Goal: Task Accomplishment & Management: Use online tool/utility

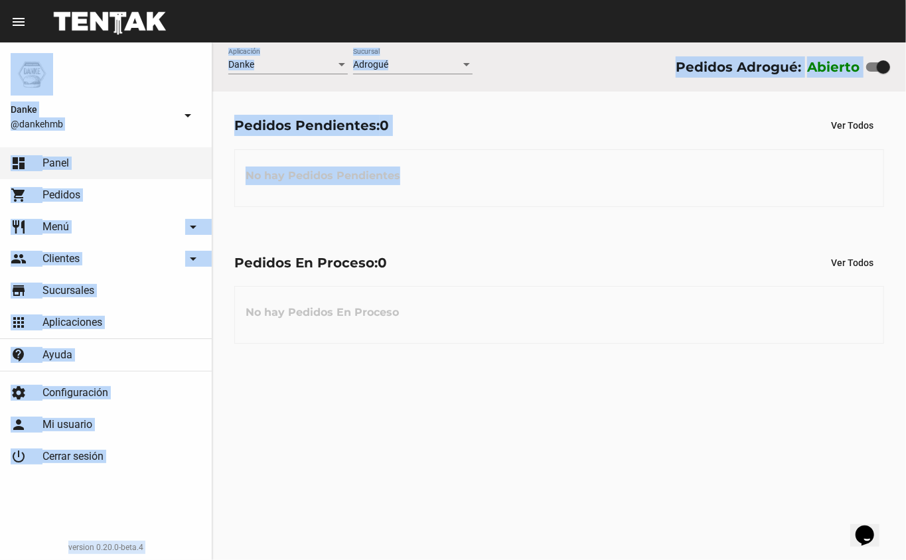
click at [442, 426] on div "Danke Aplicación Adrogué Sucursal Pedidos Adrogué: Abierto Pedidos Pendientes: …" at bounding box center [559, 301] width 694 height 518
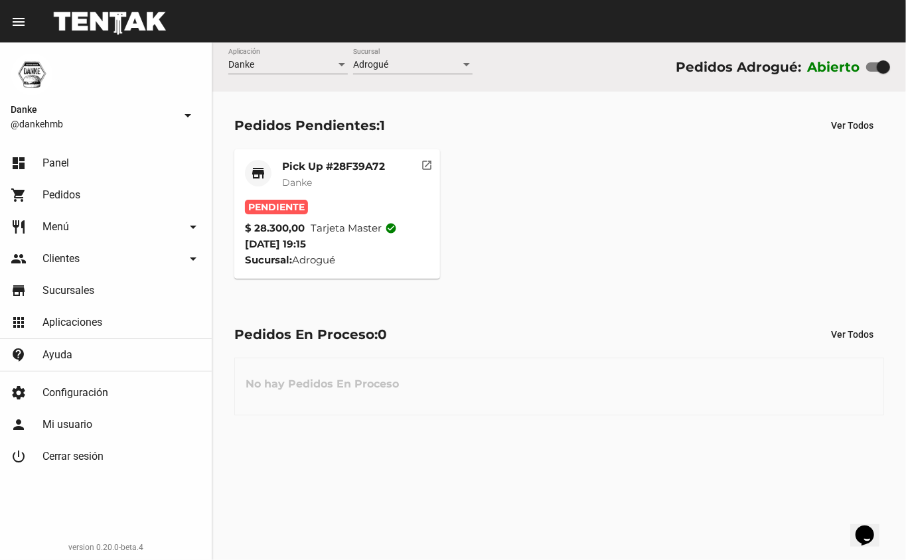
click at [372, 173] on div "Pick Up #28F39A72 Danke" at bounding box center [333, 180] width 103 height 40
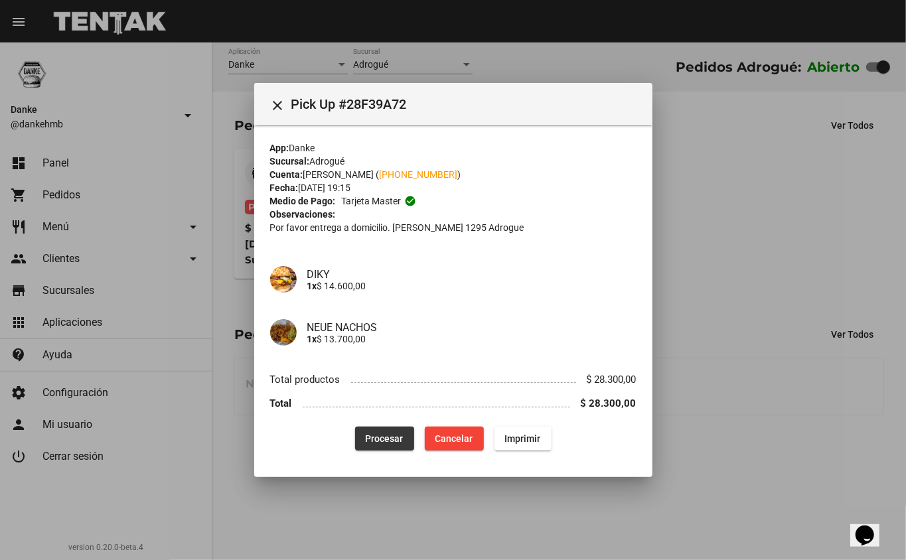
click at [386, 438] on span "Procesar" at bounding box center [385, 438] width 38 height 11
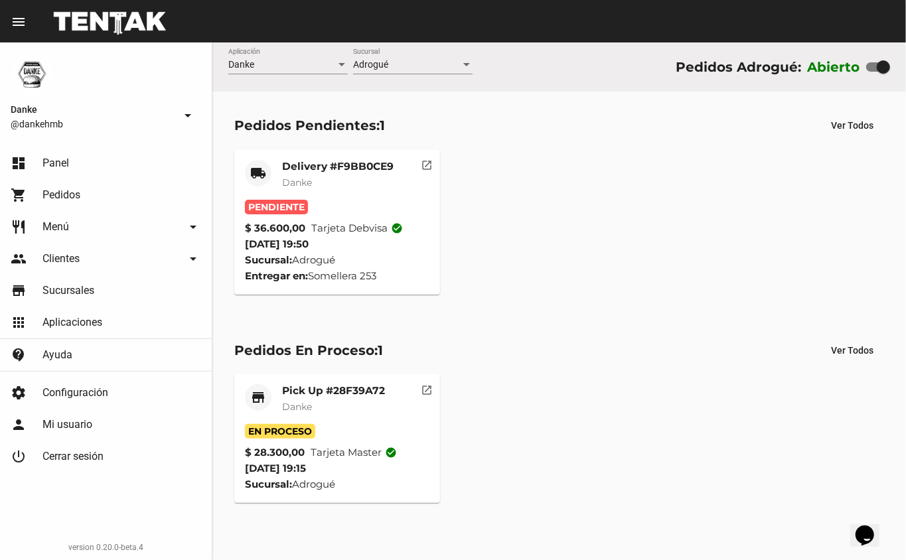
click at [308, 162] on mat-card-title "Delivery #F9BB0CE9" at bounding box center [338, 166] width 112 height 13
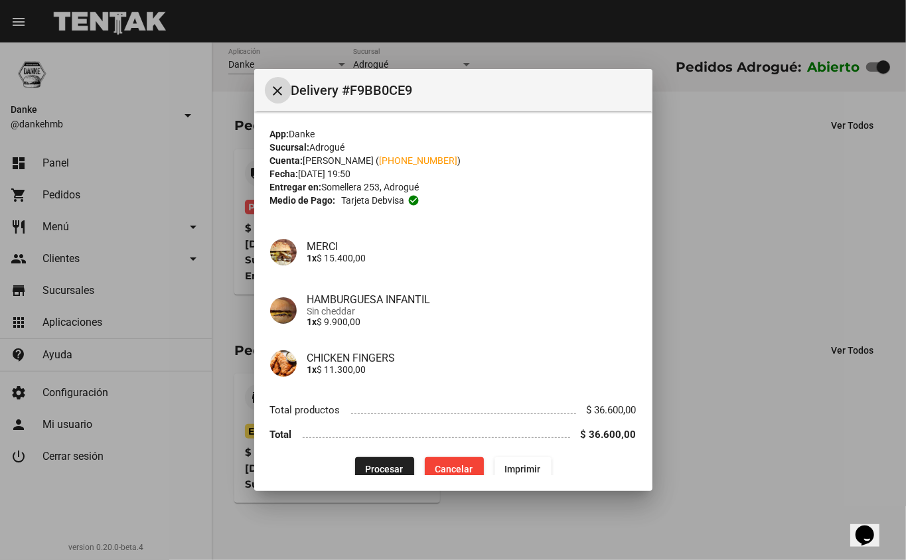
click at [369, 481] on mat-dialog-container "close Delivery #F9BB0CE9 App: Danke Sucursal: Adrogué Cuenta: Martin Lazaro ( +…" at bounding box center [453, 280] width 398 height 423
click at [356, 469] on button "Procesar" at bounding box center [384, 469] width 59 height 24
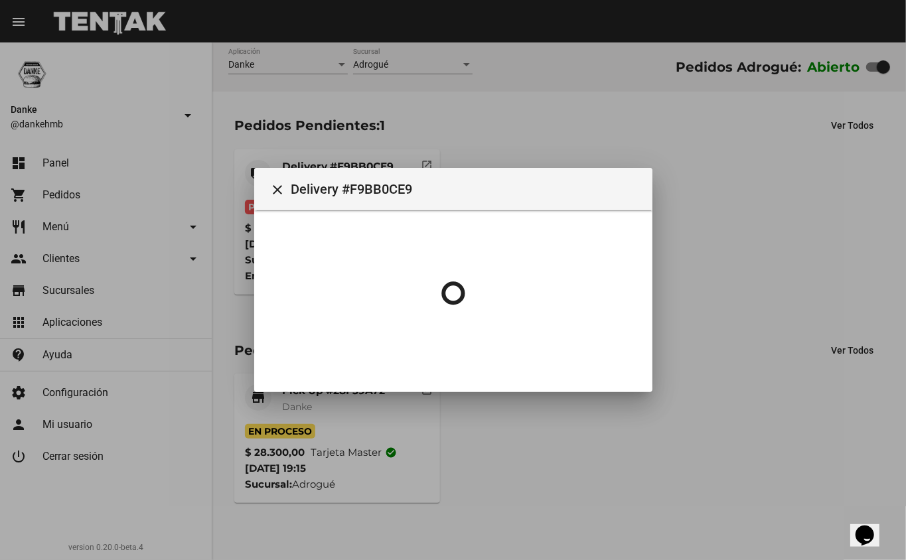
click at [619, 481] on div at bounding box center [453, 280] width 906 height 560
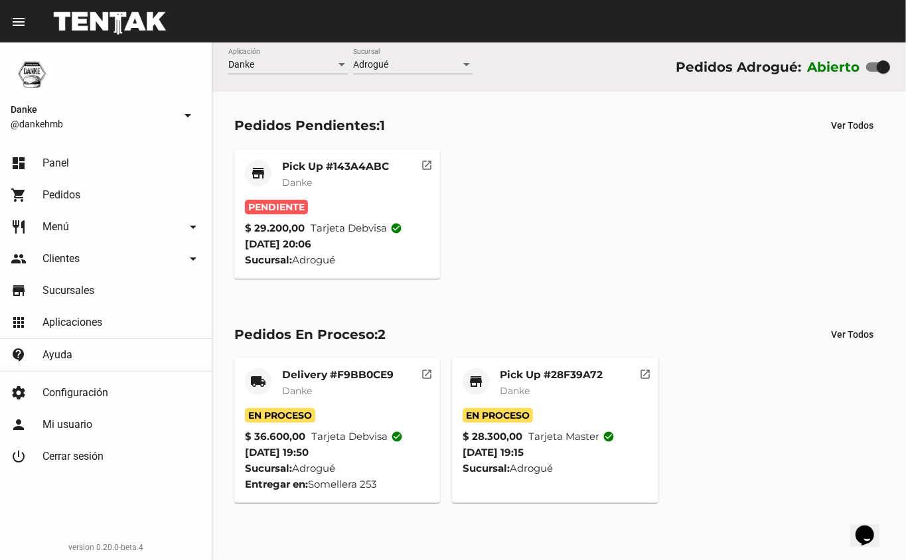
click at [323, 141] on div "Pedidos Pendientes: 1 Ver Todos store Pick Up #143A4ABC Danke Pendiente $ 29.20…" at bounding box center [559, 196] width 694 height 208
click at [319, 171] on mat-card-title "Pick Up #143A4ABC" at bounding box center [335, 166] width 107 height 13
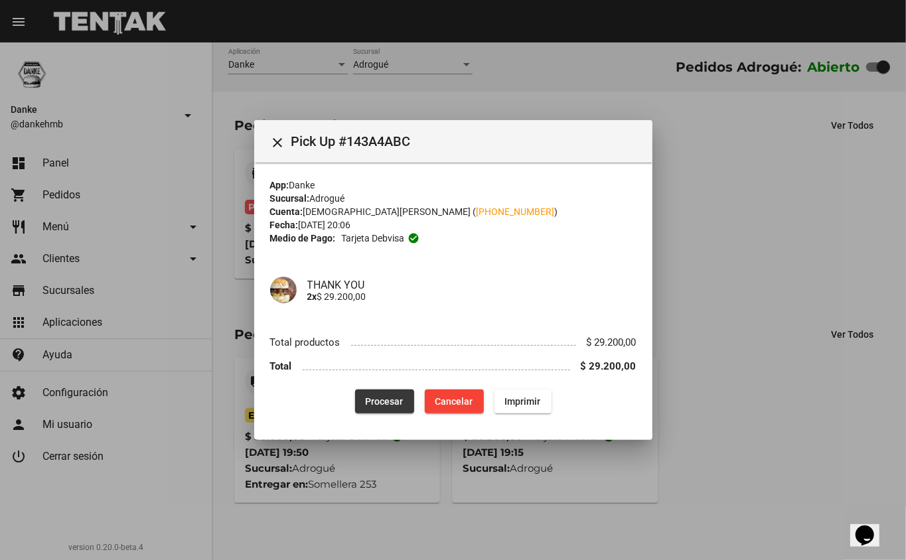
click at [373, 394] on button "Procesar" at bounding box center [384, 402] width 59 height 24
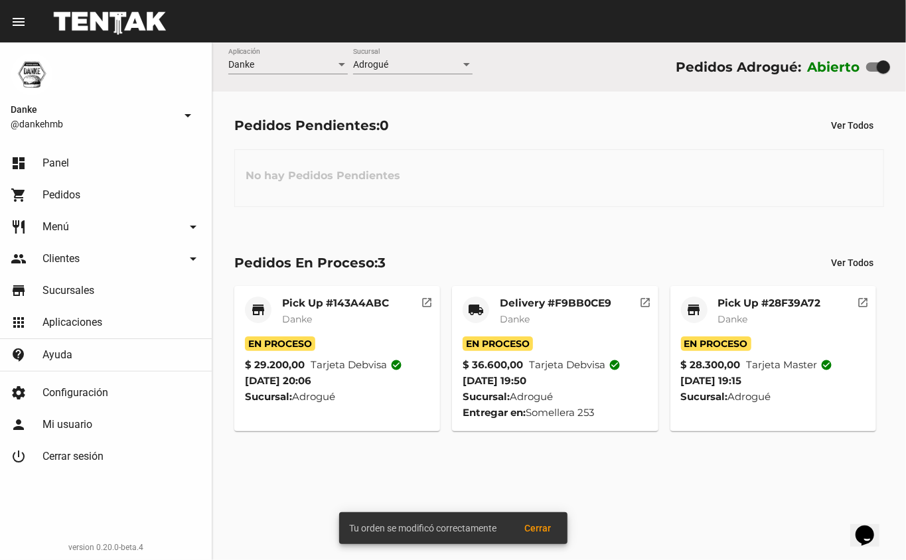
click at [342, 298] on mat-card-title "Pick Up #143A4ABC" at bounding box center [335, 303] width 107 height 13
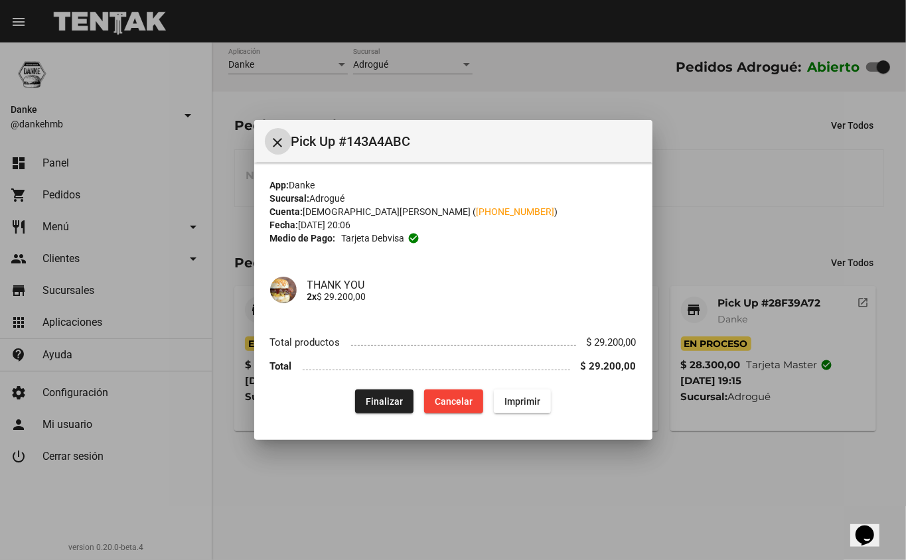
click at [725, 224] on div at bounding box center [453, 280] width 906 height 560
